Goal: Complete application form

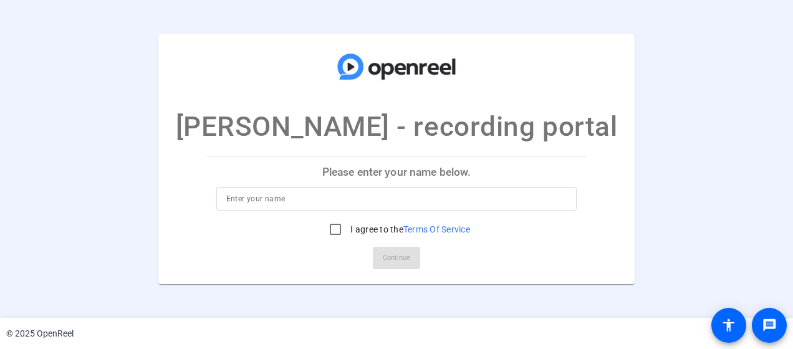
click at [317, 201] on input at bounding box center [396, 198] width 341 height 15
type input "Lindzie"
click at [328, 227] on input "I agree to the Terms Of Service" at bounding box center [335, 229] width 25 height 25
checkbox input "true"
click at [400, 257] on span "Continue" at bounding box center [396, 258] width 27 height 19
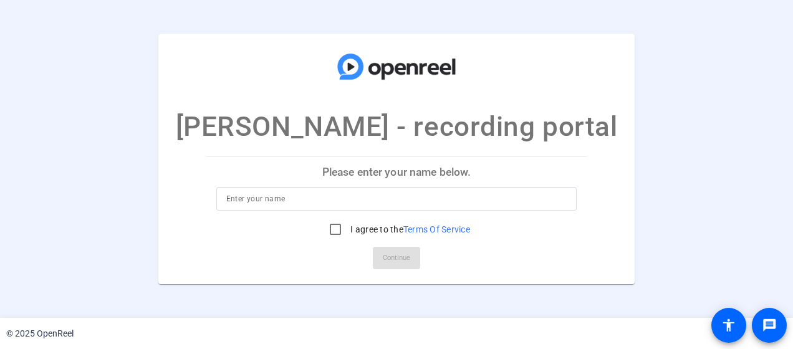
click at [385, 200] on input at bounding box center [396, 198] width 341 height 15
type input "Lindzie"
click at [332, 227] on input "I agree to the Terms Of Service" at bounding box center [335, 229] width 25 height 25
checkbox input "true"
click at [399, 254] on span "Continue" at bounding box center [396, 258] width 27 height 19
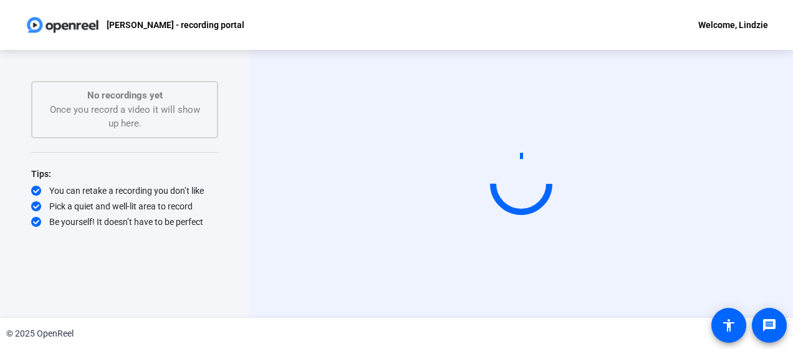
click at [620, 15] on div "[PERSON_NAME] - recording portal Welcome, Lindzie" at bounding box center [396, 25] width 793 height 50
